Goal: Task Accomplishment & Management: Use online tool/utility

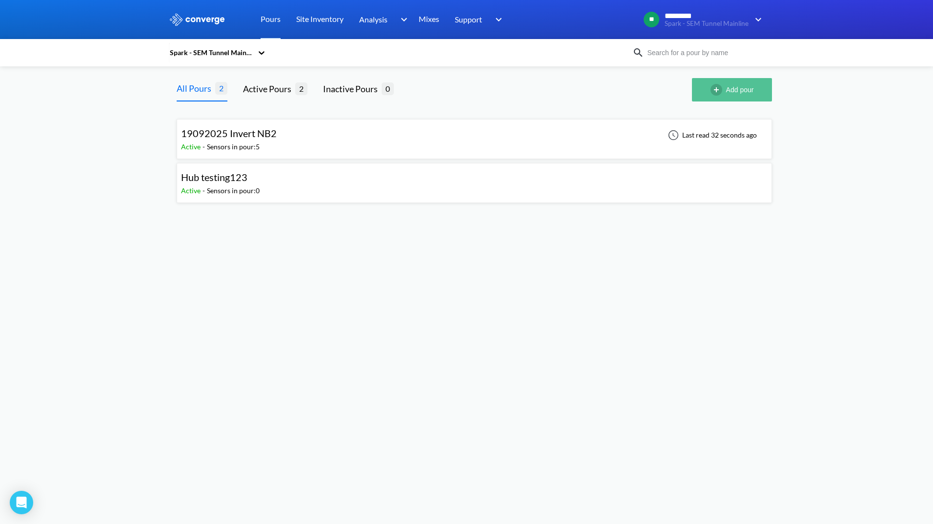
click at [728, 85] on button "Add pour" at bounding box center [732, 89] width 80 height 23
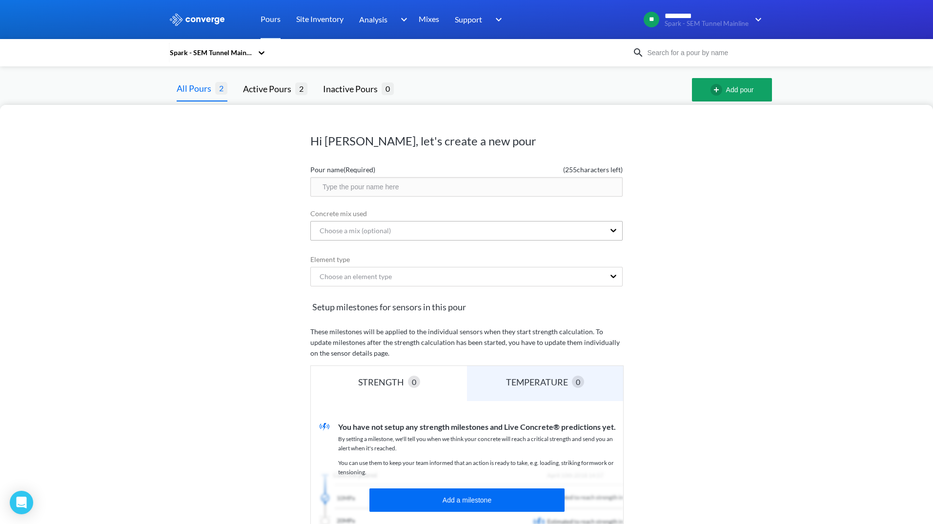
click at [578, 229] on div "Choose a mix (optional)" at bounding box center [458, 231] width 294 height 19
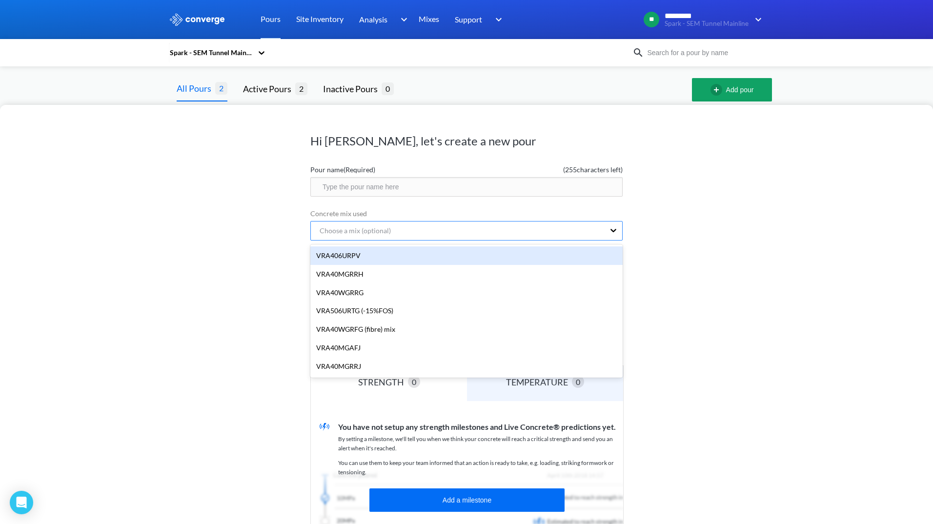
click at [533, 235] on div "Choose a mix (optional)" at bounding box center [458, 231] width 294 height 19
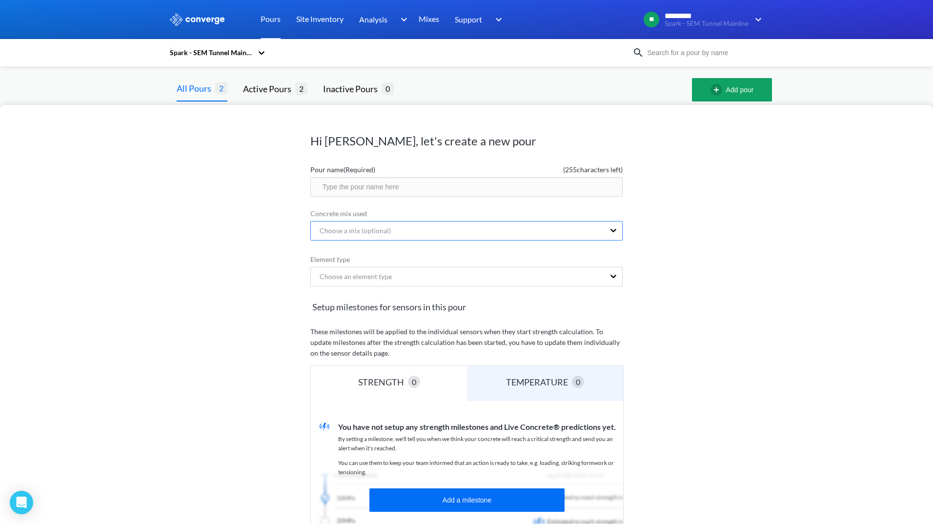
click at [590, 232] on div "Choose a mix (optional)" at bounding box center [458, 231] width 294 height 19
click at [379, 229] on div "Choose a mix (optional)" at bounding box center [351, 230] width 79 height 11
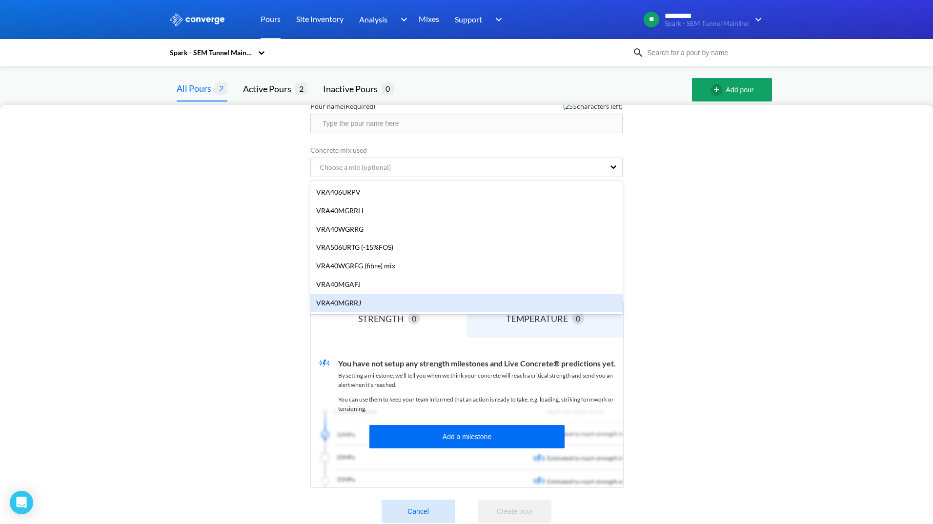
scroll to position [84, 0]
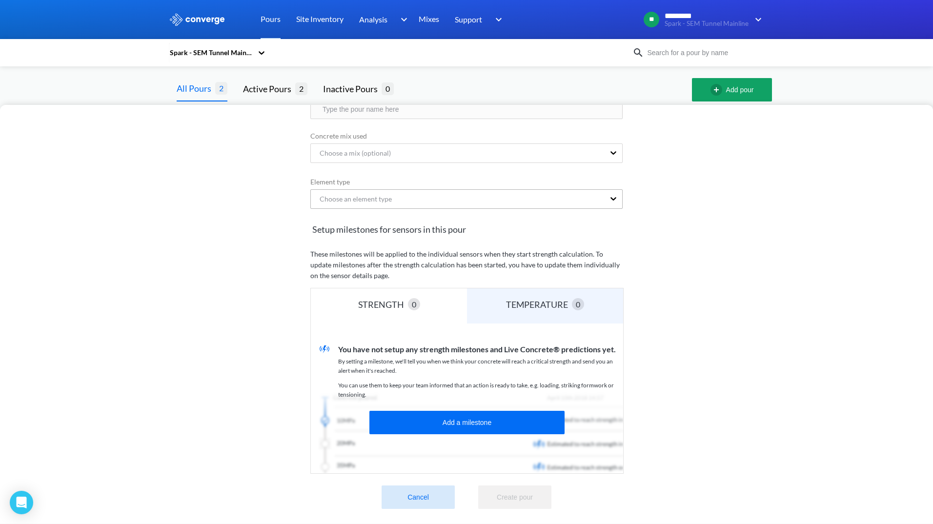
click at [451, 191] on div "Choose an element type" at bounding box center [458, 199] width 294 height 19
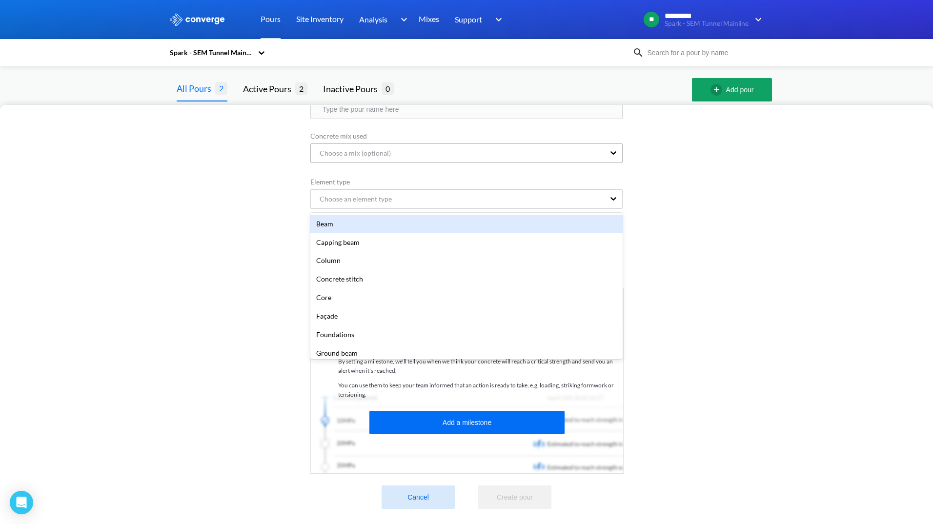
click at [399, 146] on div "Choose a mix (optional)" at bounding box center [458, 153] width 294 height 19
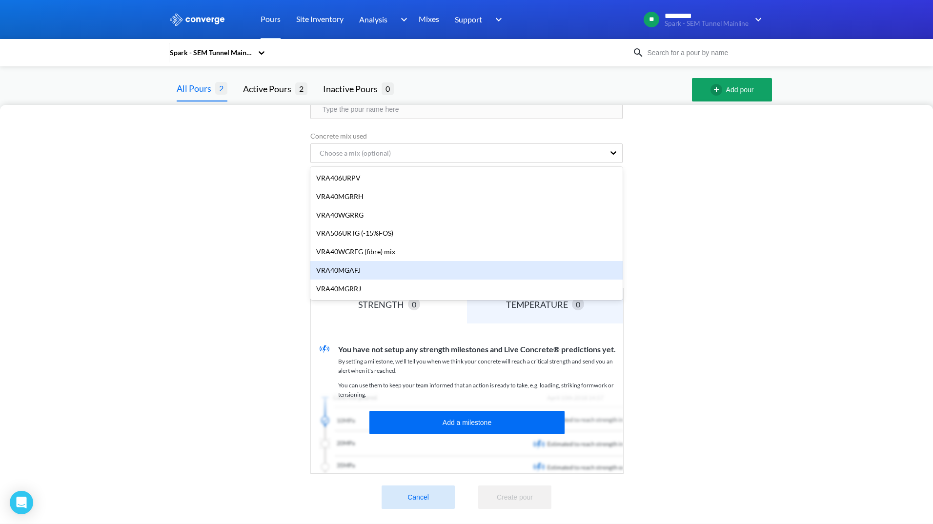
click at [359, 264] on div "VRA40MGAFJ" at bounding box center [466, 270] width 312 height 19
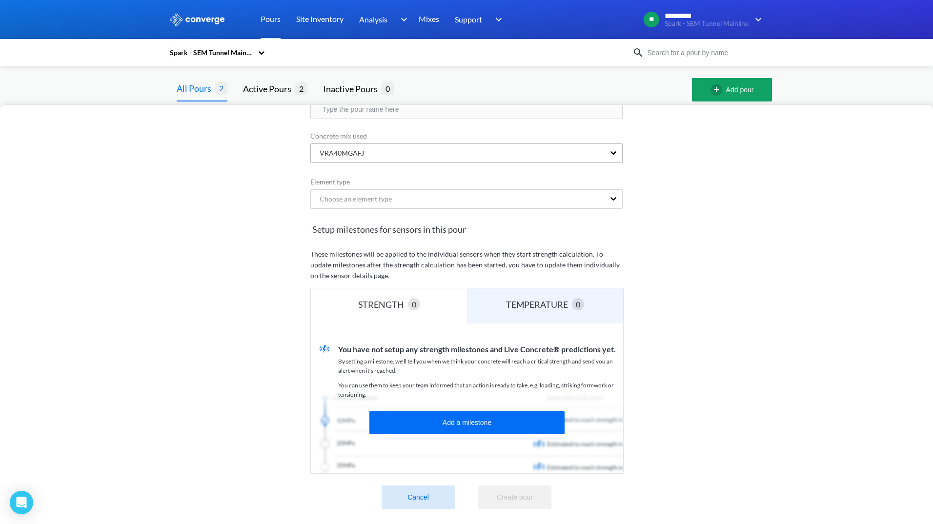
click at [457, 153] on div "VRA40MGAFJ" at bounding box center [458, 153] width 294 height 19
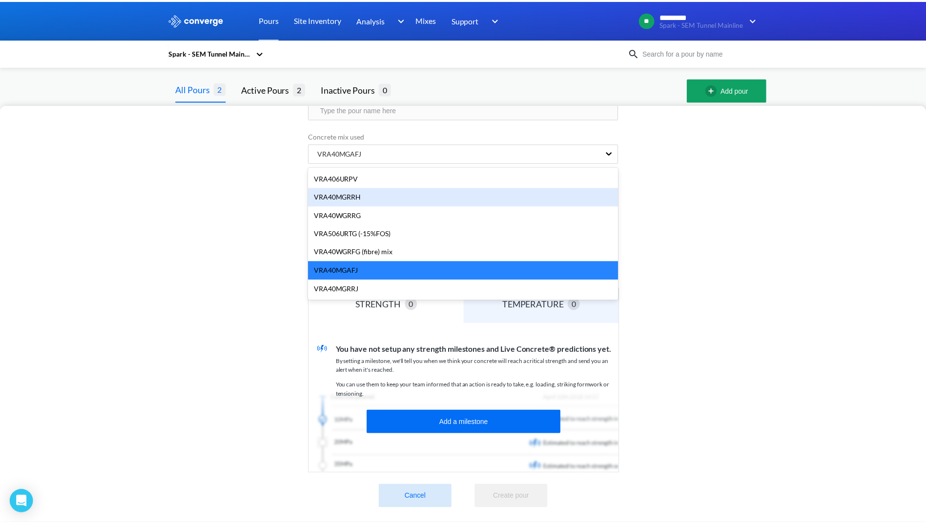
scroll to position [0, 0]
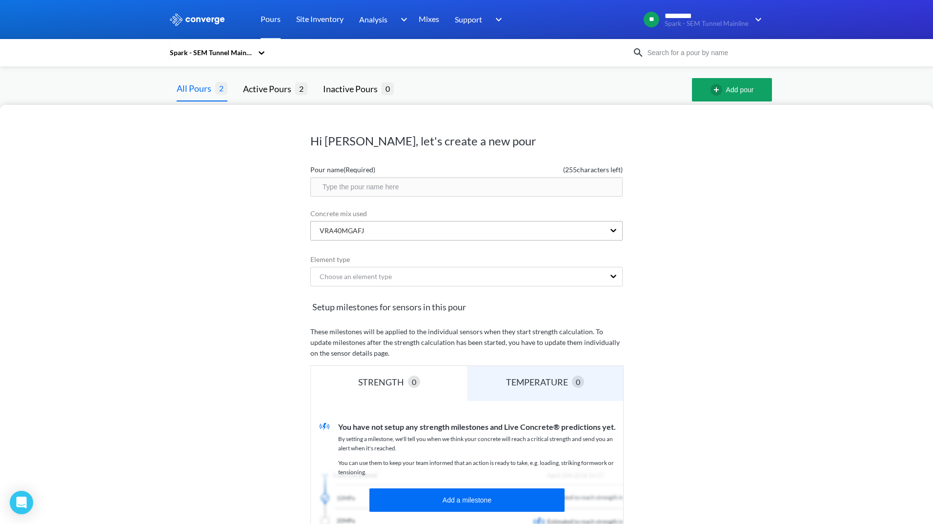
click at [404, 227] on div "VRA40MGAFJ" at bounding box center [458, 231] width 294 height 19
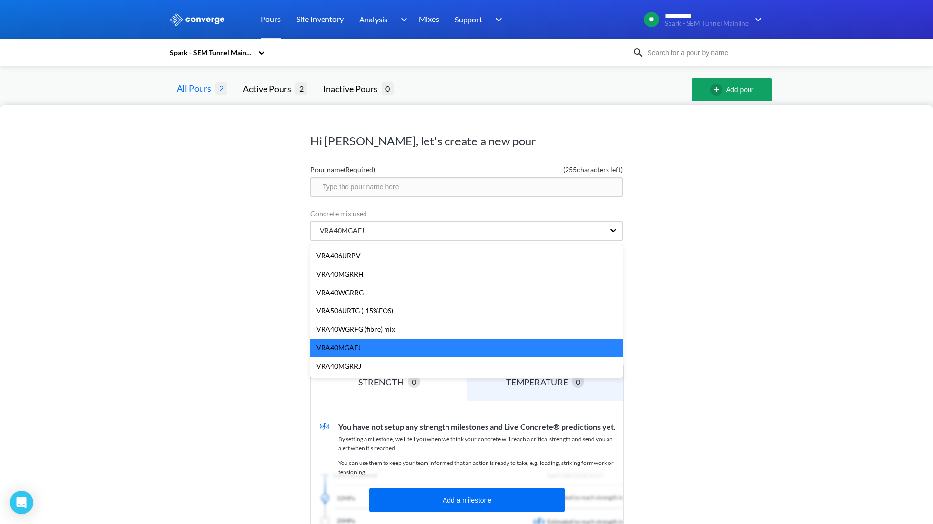
click at [262, 87] on div "Hi Susan, let's create a new pour Pour name (Required) ( 255 characters left) C…" at bounding box center [466, 262] width 933 height 524
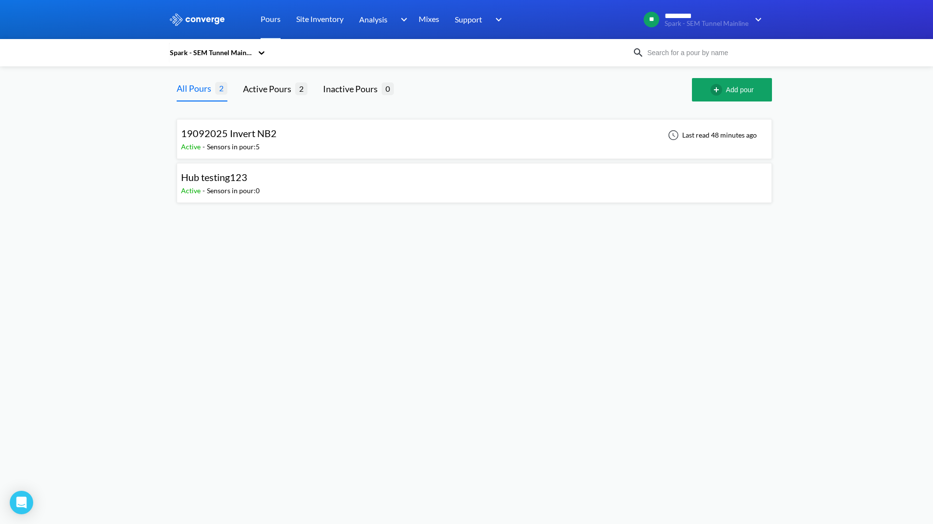
click at [248, 140] on div "19092025 Invert NB2" at bounding box center [229, 133] width 96 height 15
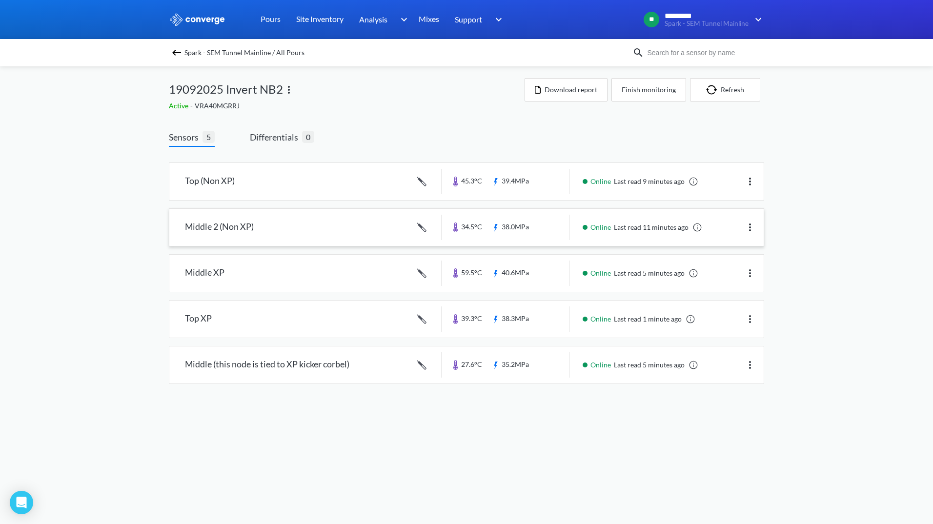
click at [226, 232] on link at bounding box center [466, 227] width 594 height 37
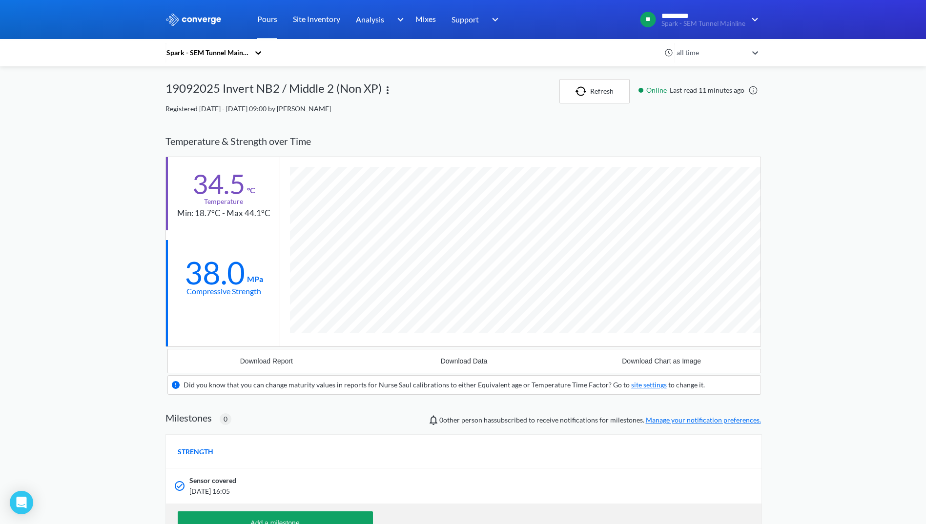
scroll to position [609, 595]
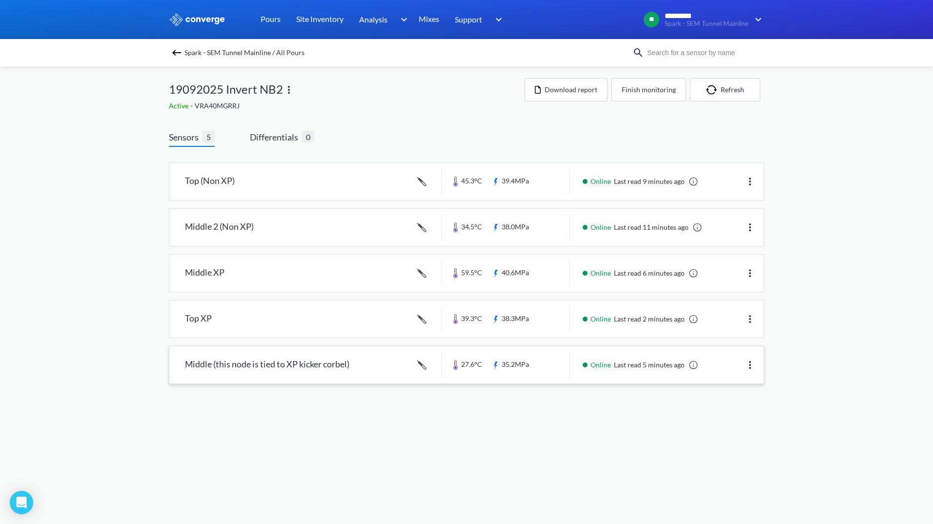
click at [291, 364] on link at bounding box center [466, 364] width 594 height 37
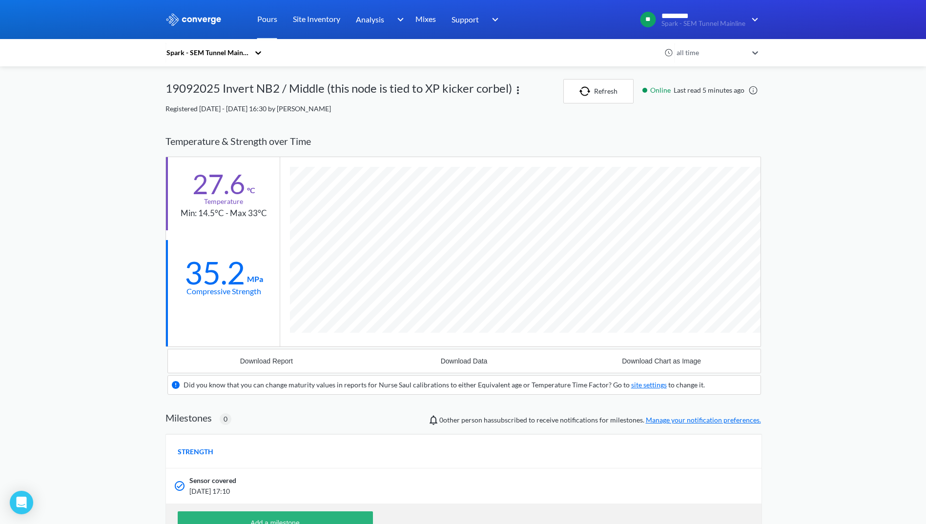
scroll to position [609, 595]
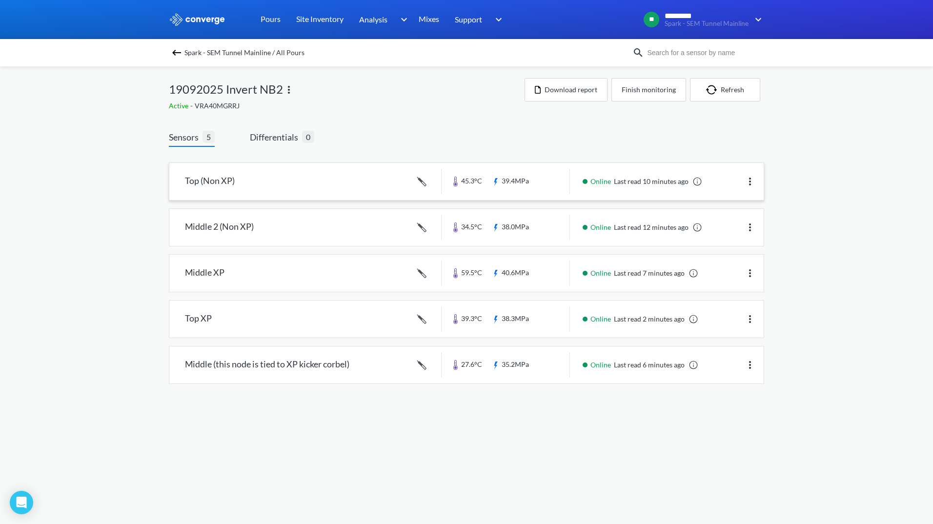
click at [277, 195] on link at bounding box center [466, 181] width 594 height 37
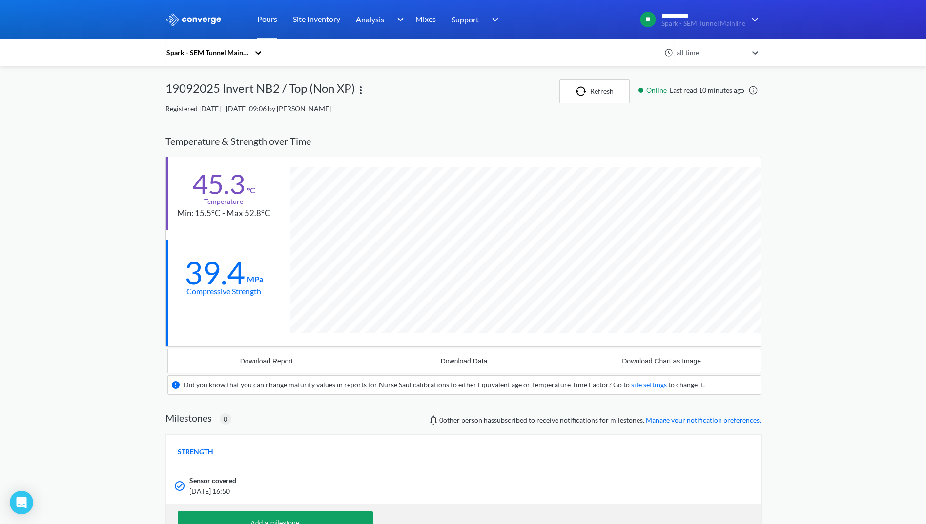
scroll to position [609, 595]
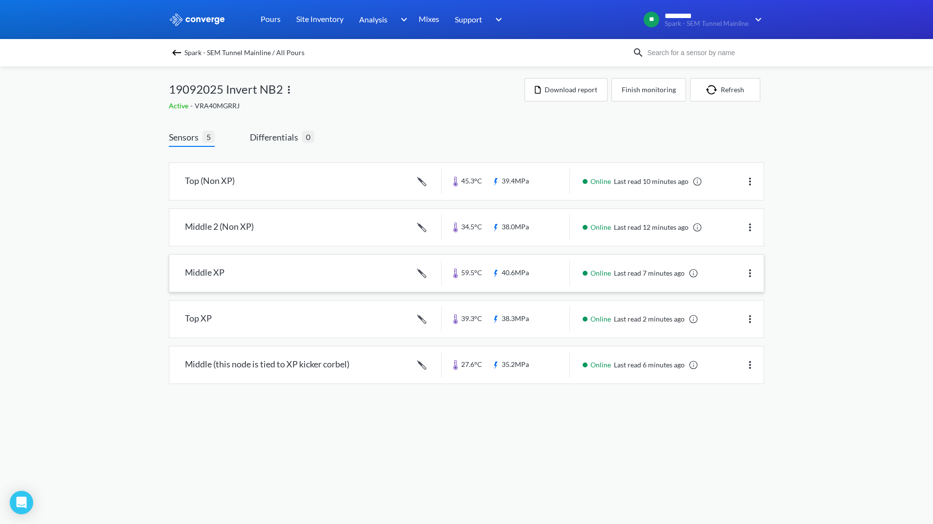
click at [251, 275] on link at bounding box center [466, 273] width 594 height 37
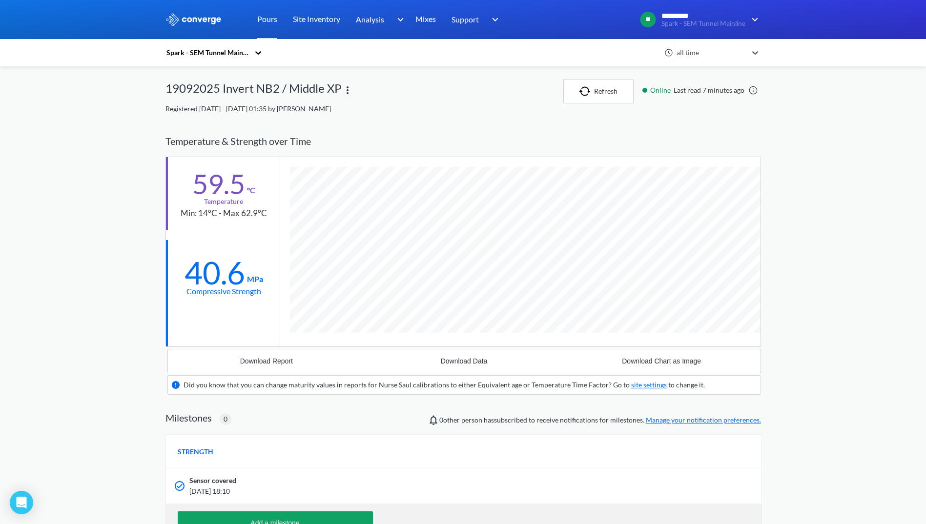
scroll to position [609, 595]
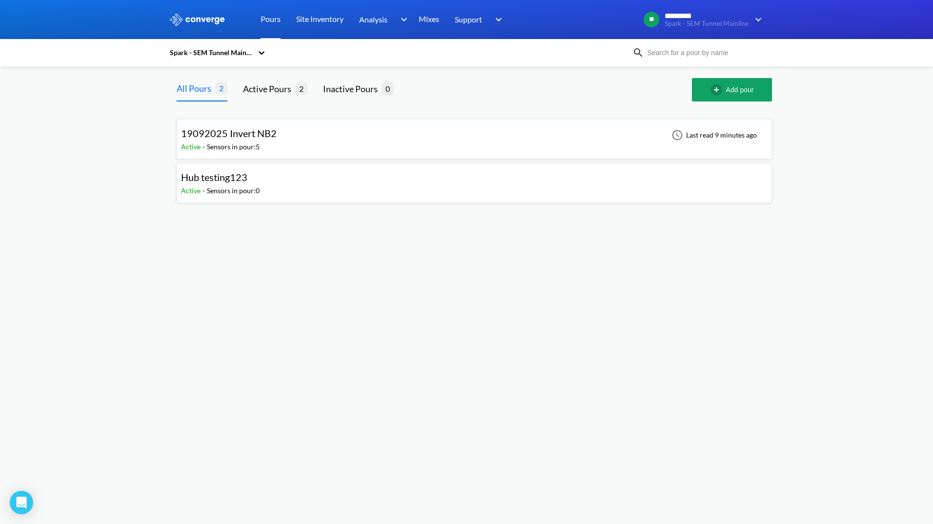
click at [280, 153] on div "19092025 Invert NB2 Active - Sensors in pour: 5 Last read 9 minutes ago" at bounding box center [474, 138] width 586 height 31
